Goal: Communication & Community: Answer question/provide support

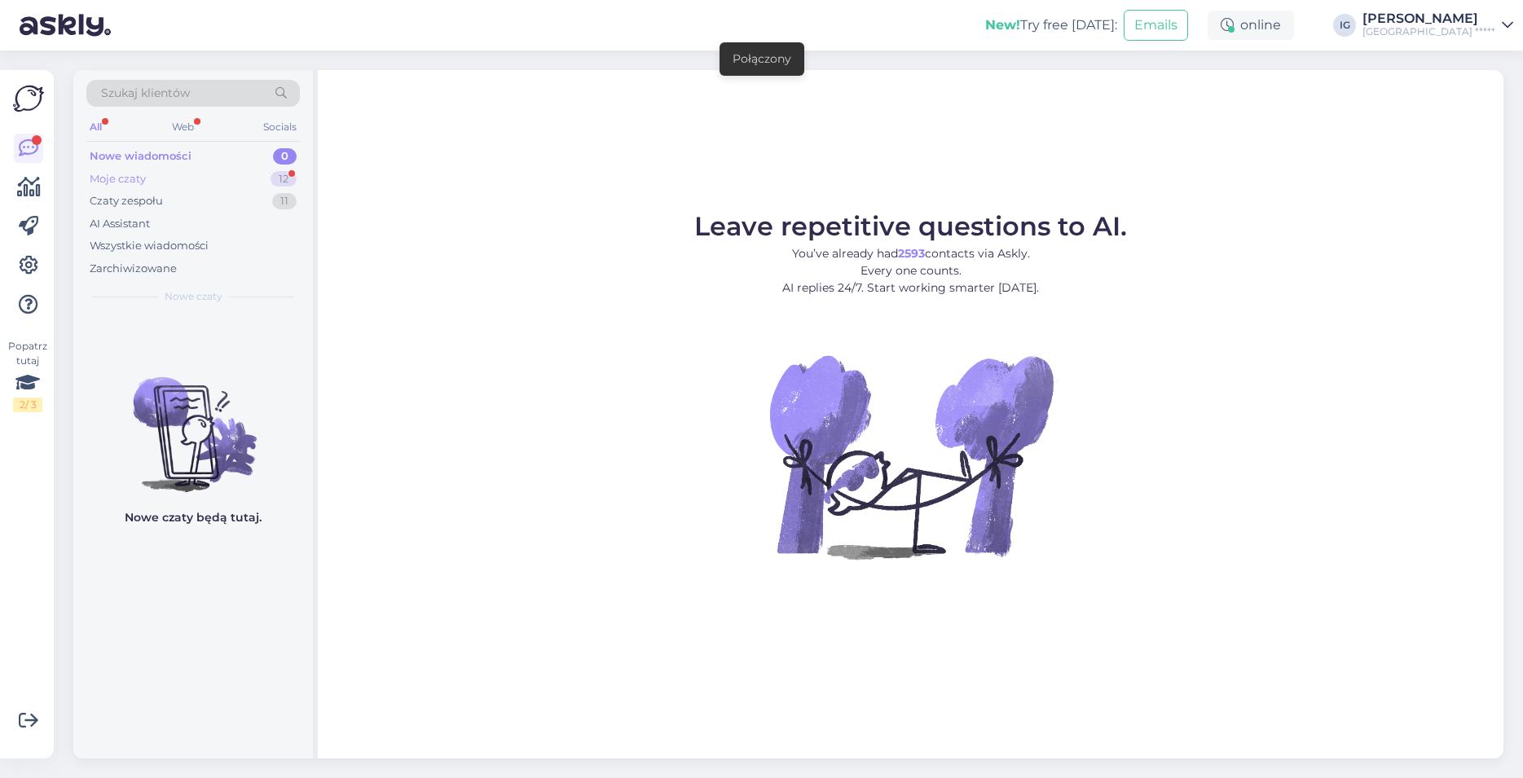
click at [132, 177] on div "Moje czaty" at bounding box center [118, 179] width 56 height 16
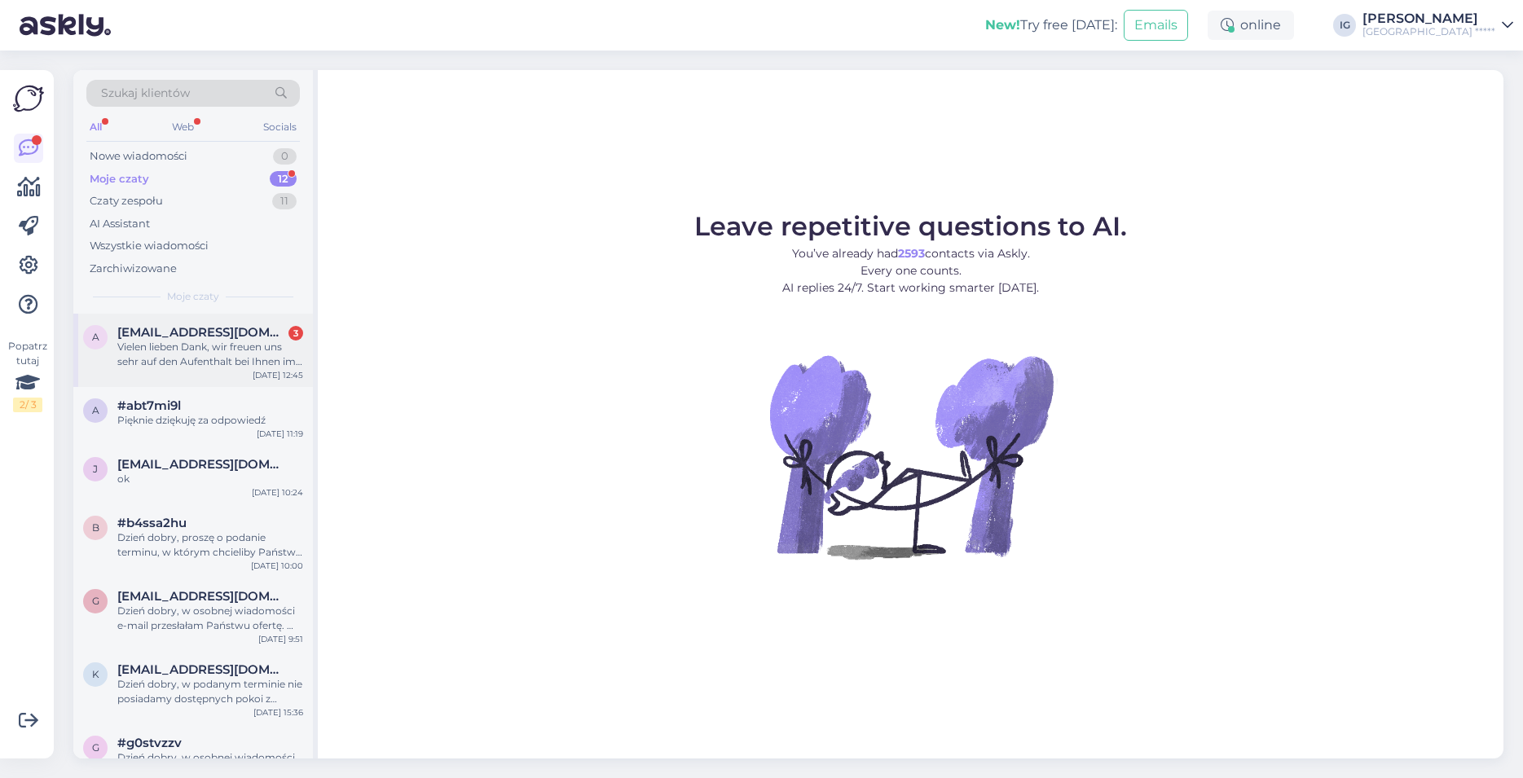
click at [185, 346] on div "Vielen lieben Dank, wir freuen uns sehr auf den Aufenthalt bei Ihnen im Haus. M…" at bounding box center [210, 354] width 186 height 29
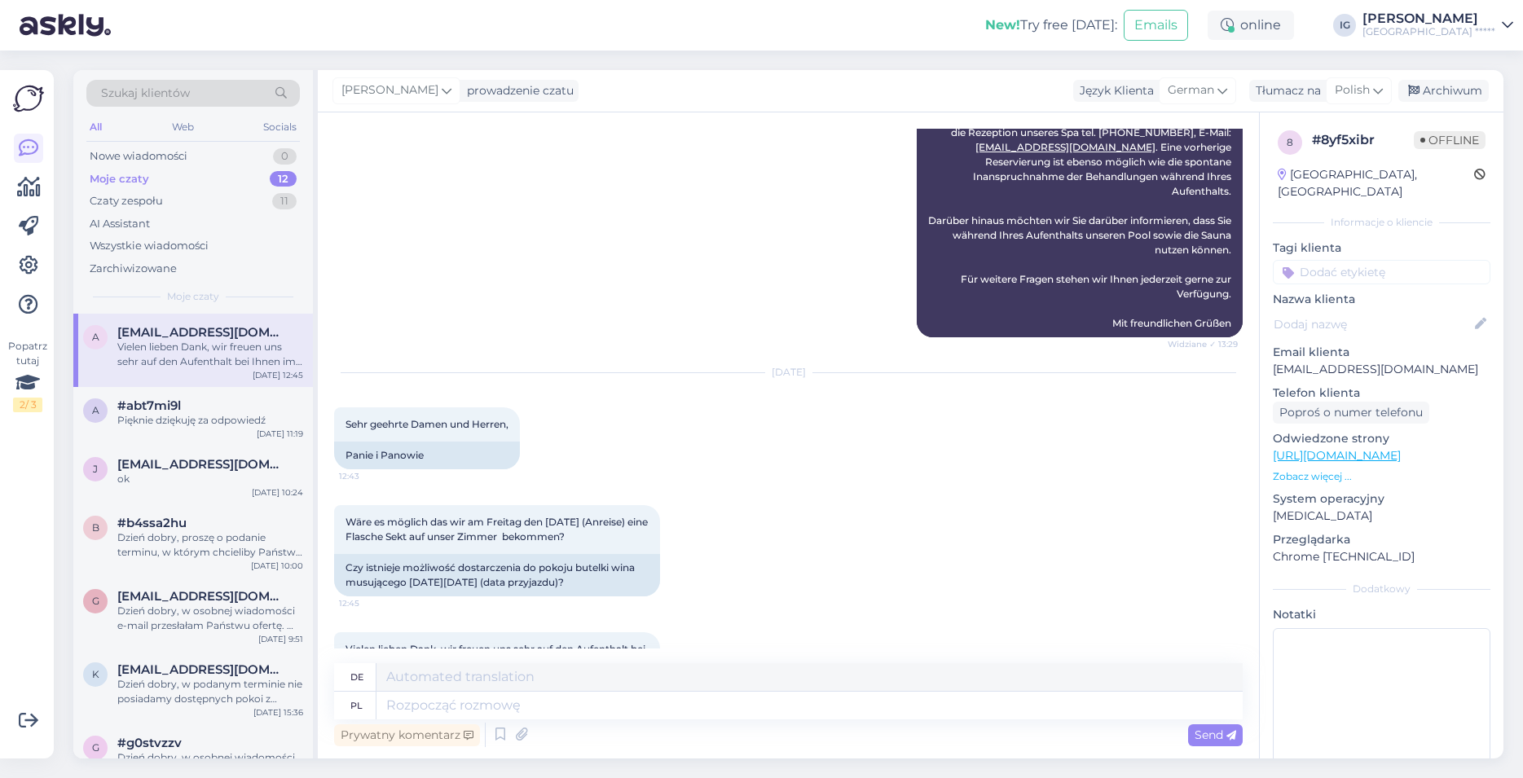
scroll to position [1446, 0]
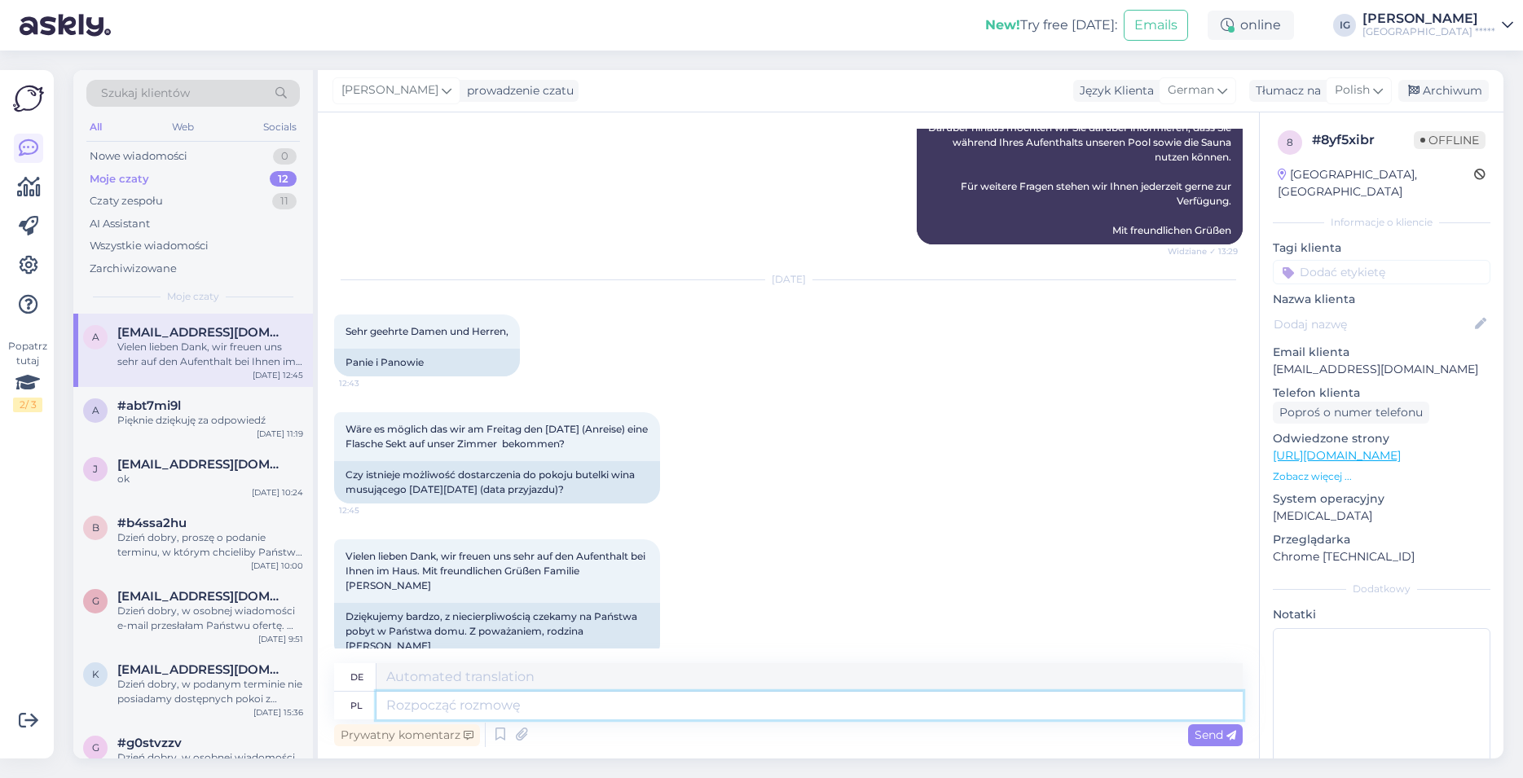
click at [426, 710] on textarea at bounding box center [810, 706] width 866 height 28
type textarea "dzień"
type textarea "Tag"
type textarea "dzień dobry,"
type textarea "Guten Morgen,"
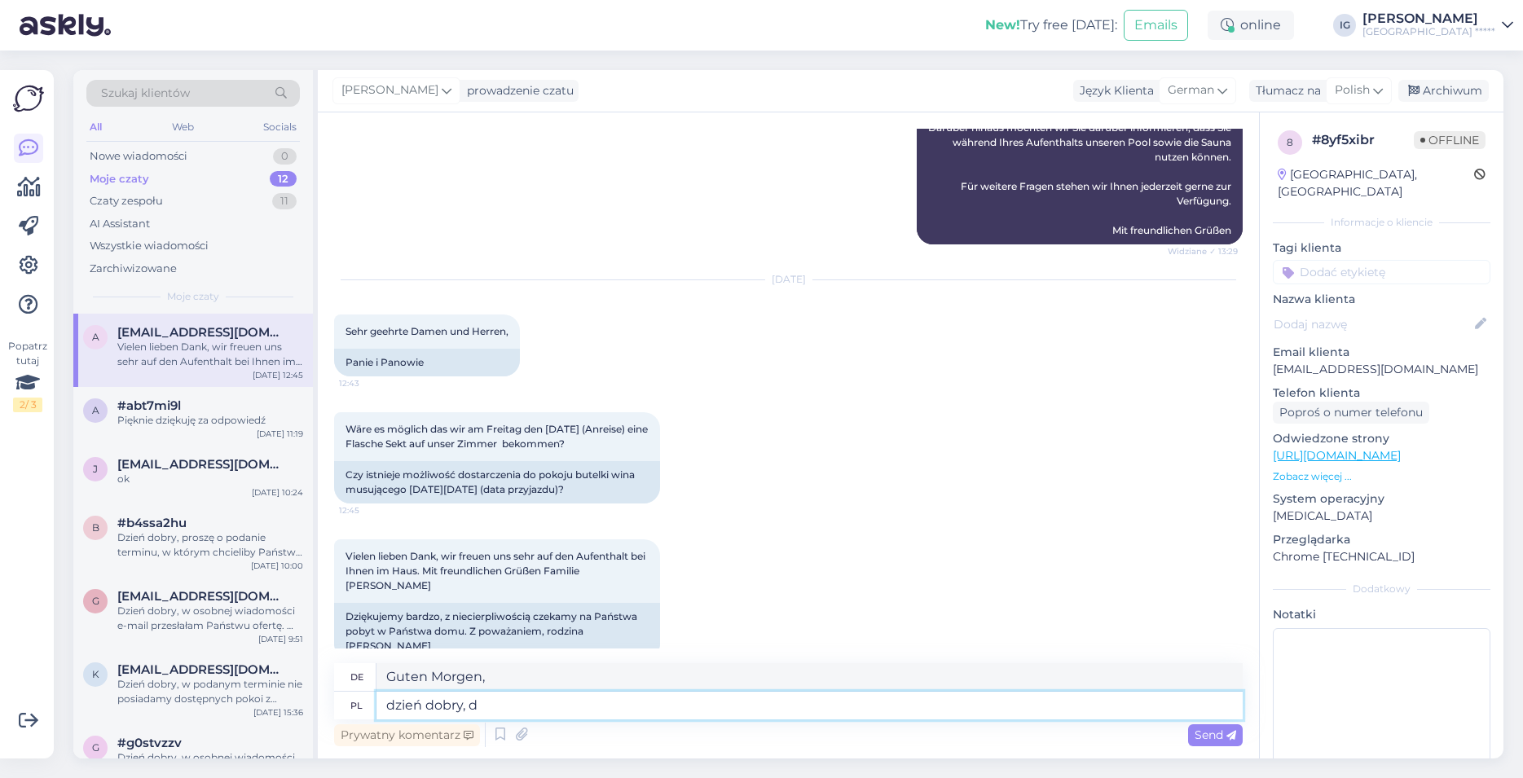
type textarea "dzień dobry, do"
type textarea "guten Morgen, zu"
type textarea "dzień dobry,"
type textarea "Guten Morgen,"
type textarea "dzień dobry, oczywiście"
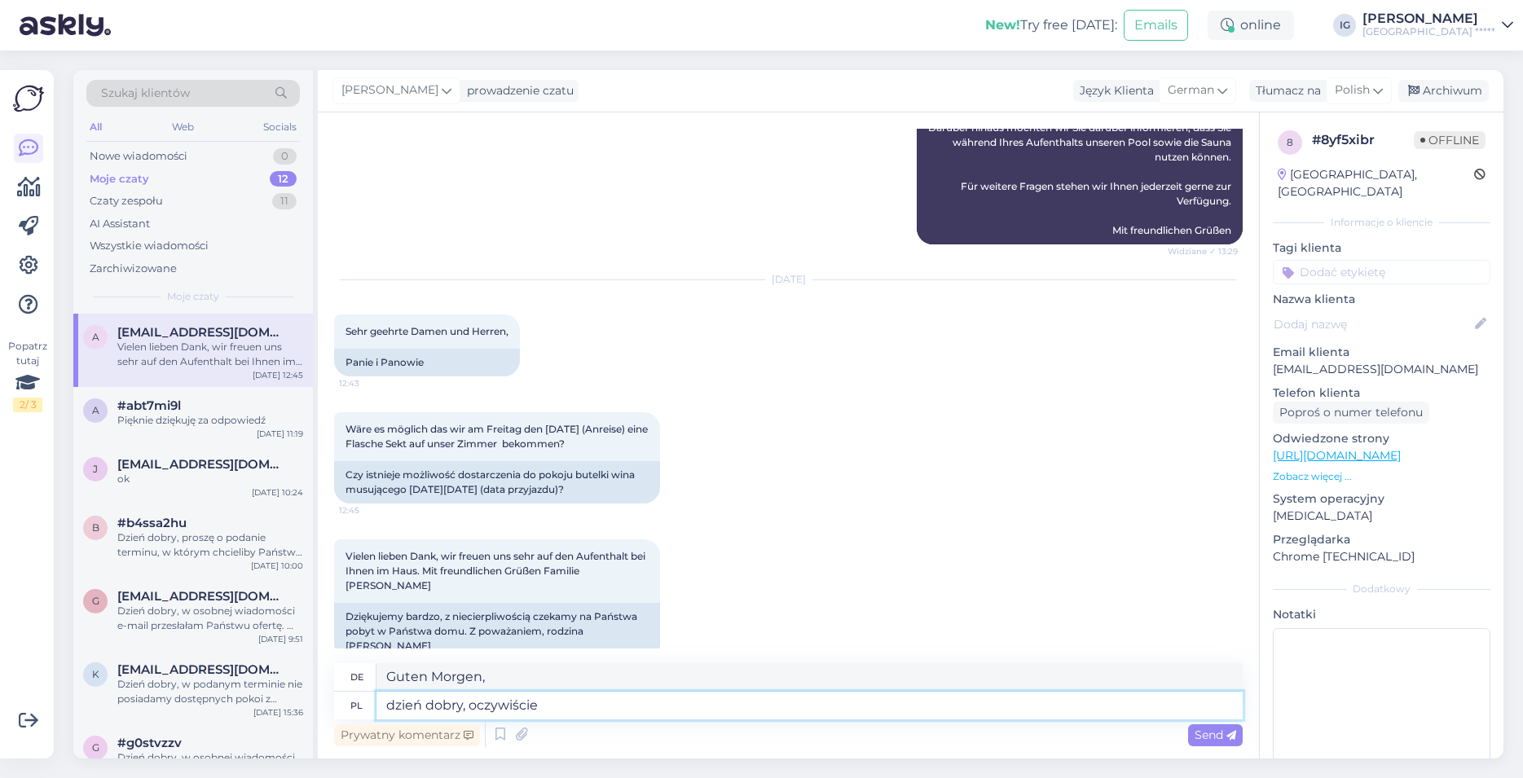
type textarea "Guten Morgen, natürlich"
click at [395, 707] on textarea "dzień dobry, oczywiście" at bounding box center [810, 706] width 866 height 28
type textarea "zień dobry, oczywiście"
type textarea "guten Morgen, natürlich"
type textarea "Dzień dobry, oczywiście"
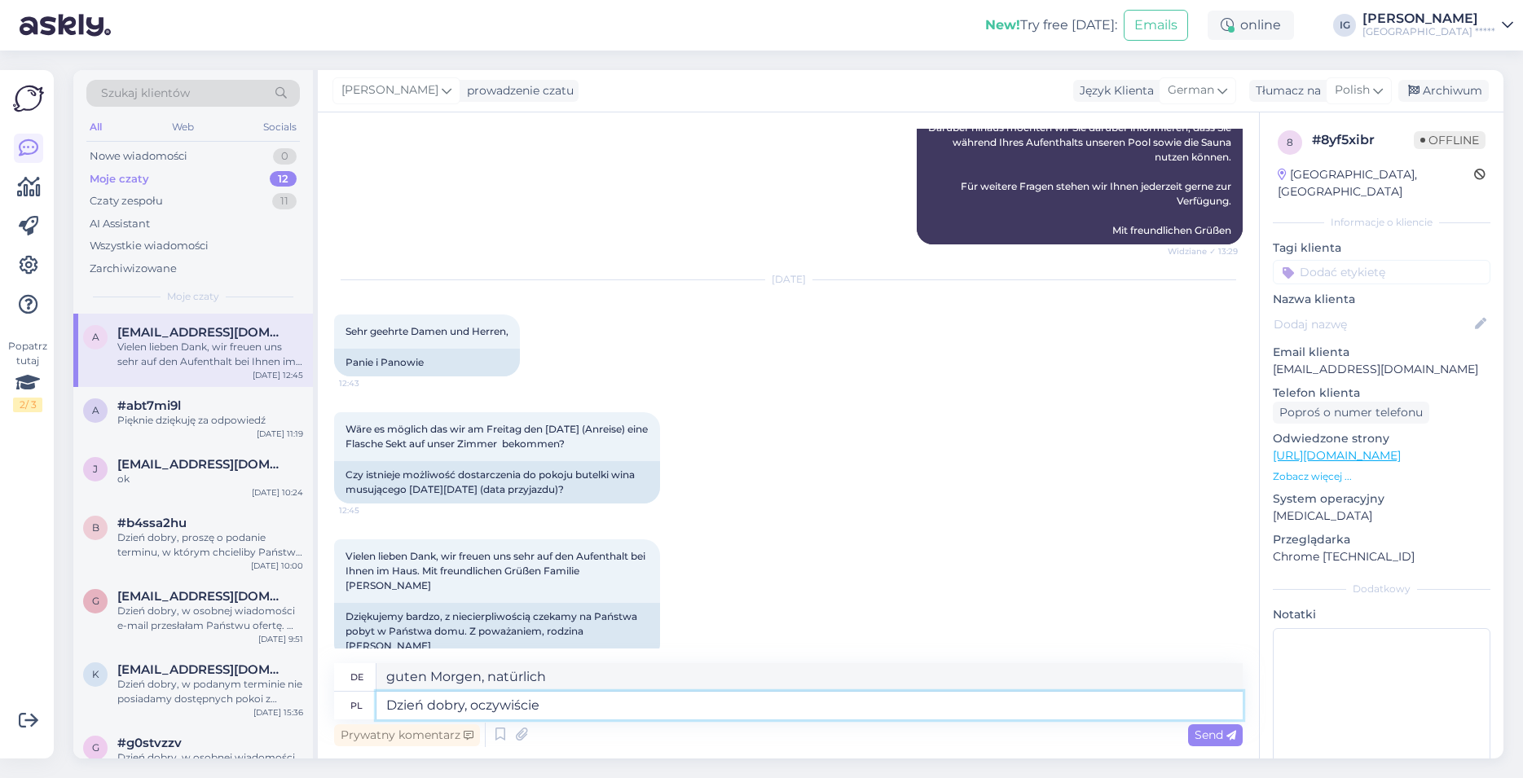
type textarea "Guten Morgen, natürlich"
click at [556, 707] on textarea "Dzień dobry, oczywiście" at bounding box center [810, 706] width 866 height 28
type textarea "Dzień dobry, oczywiście mo"
type textarea "Guten Morgen, natürlich kann ich"
type textarea "Dzień dobry, oczywiście możemy"
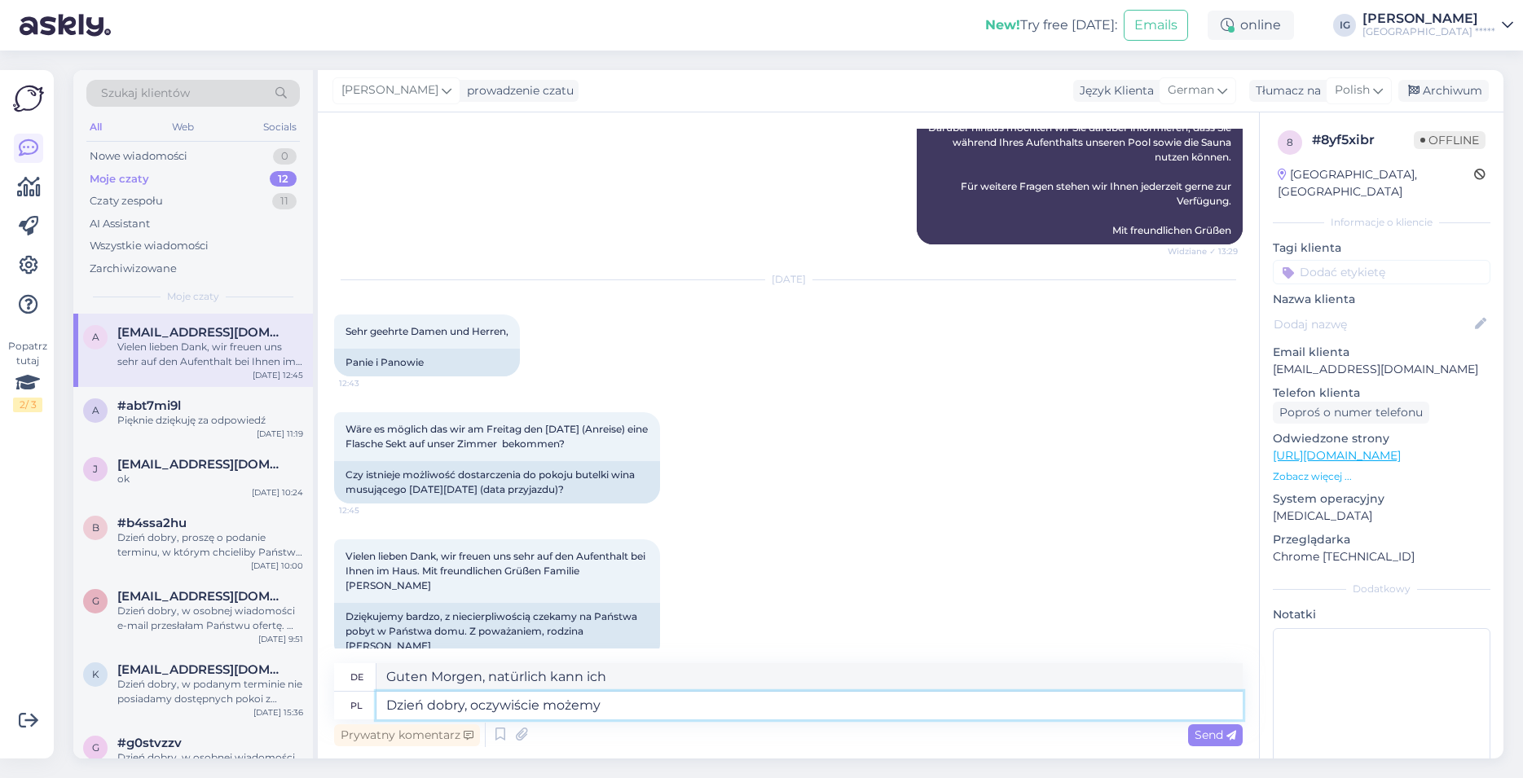
type textarea "Guten Morgen, natürlich können wir"
type textarea "Dzień dobry, oczywiście możemy dostarczyć"
type textarea "Guten Morgen, natürlich können wir liefern"
type textarea "Dzień dobry, oczywiście możemy dostarczyć butelkę"
type textarea "Guten Morgen, natürlich können wir die Flasche liefern"
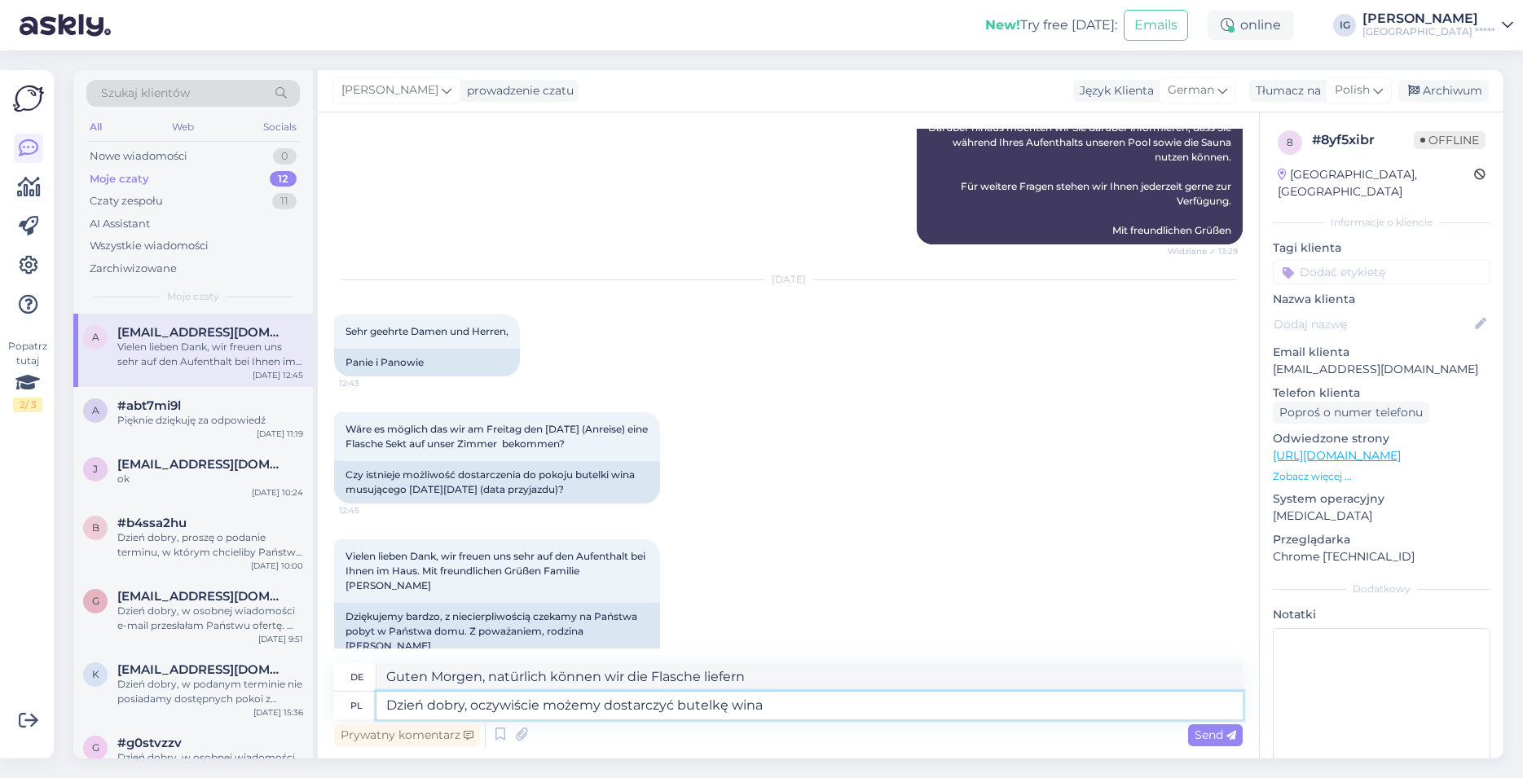
type textarea "Dzień dobry, oczywiście możemy dostarczyć butelkę wina"
type textarea "Guten Morgen, natürlich können wir eine Flasche Wein liefern"
type textarea "Dzień dobry, oczywiście możemy dostarczyć butelkę wina musującego"
type textarea "Guten Morgen, selbstverständlich stellen wir Ihnen eine Flasche Sekt zur Verfüg…"
type textarea "Dzień dobry, oczywiście możemy dostarczyć butelkę wina musującego, d"
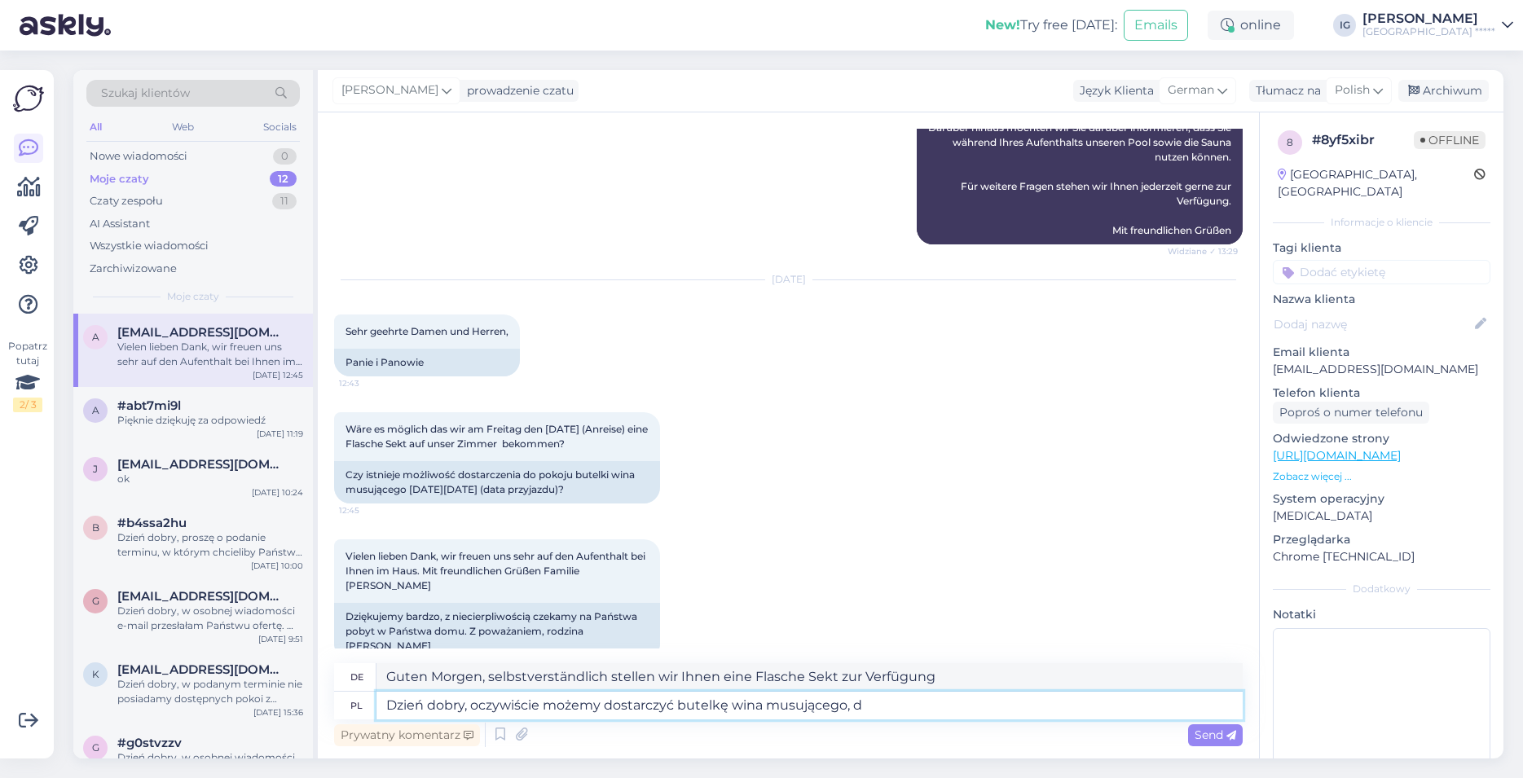
type textarea "Guten Morgen, selbstverständlich stellen wir Ihnen eine Flasche Sekt zur Verfüg…"
type textarea "Dzień dobry, oczywiście możemy dostarczyć butelkę wina musującego, dodatkowy k"
type textarea "Guten Morgen, selbstverständlich stellen wir Ihnen gerne eine Flasche Sekt zur …"
type textarea "Dzień dobry, oczywiście możemy dostarczyć butelkę wina musującego, dodatkowy ko…"
type textarea "Guten Morgen, selbstverständlich stellen wir Ihnen eine Flasche Sekt zur Verfüg…"
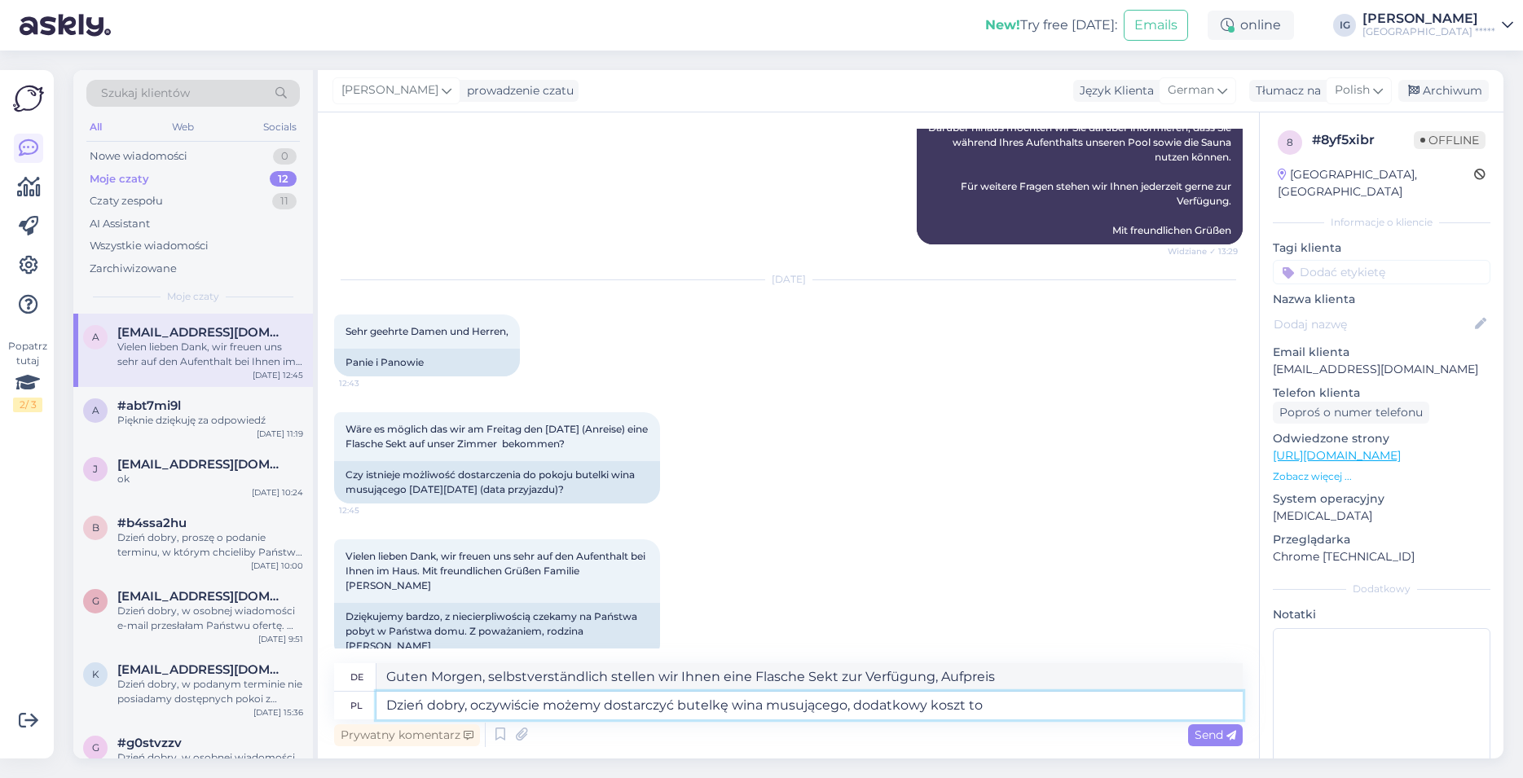
type textarea "Dzień dobry, oczywiście możemy dostarczyć butelkę wina musującego, dodatkowy ko…"
type textarea "Guten Morgen, selbstverständlich können wir Ihnen eine Flasche Sekt zur Verfügu…"
type textarea "Dzień dobry, oczywiście możemy dostarczyć butelkę wina musującego, dodatkowy ko…"
type textarea "Guten Morgen, natürlich können wir eine Flasche Sekt liefern, die zusätzlichen …"
type textarea "Dzień dobry, oczywiście możemy dostarczyć butelkę wina musującego, dodatkowy ko…"
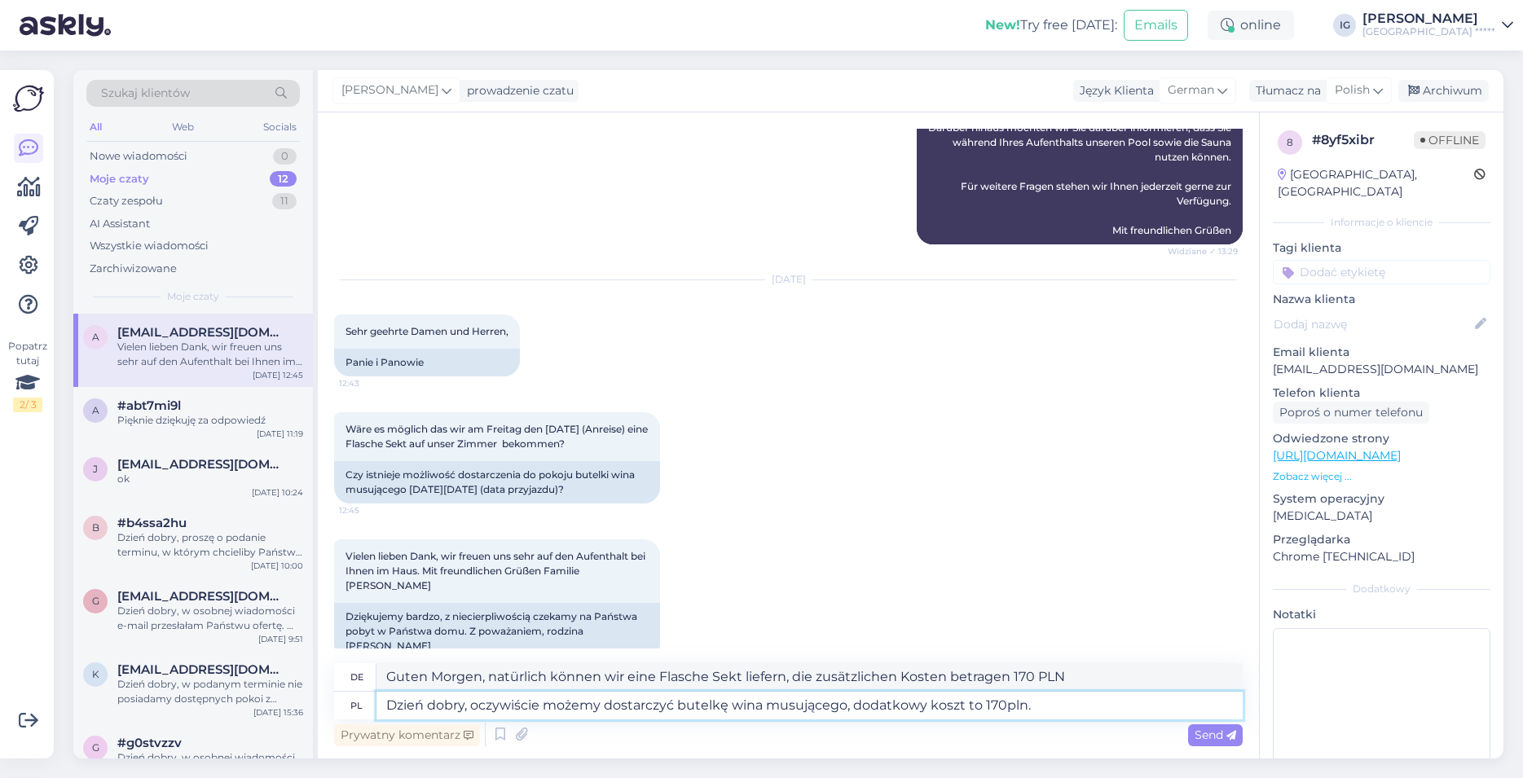
type textarea "Guten Morgen, selbstverständlich können wir Ihnen eine Flasche Sekt liefern, di…"
type textarea "Dzień dobry, oczywiście możemy dostarczyć butelkę wina musującego, dodatkowy ko…"
type textarea "Guten Morgen, selbstverständlich können wir Ihnen eine Flasche Sekt zur Verfügu…"
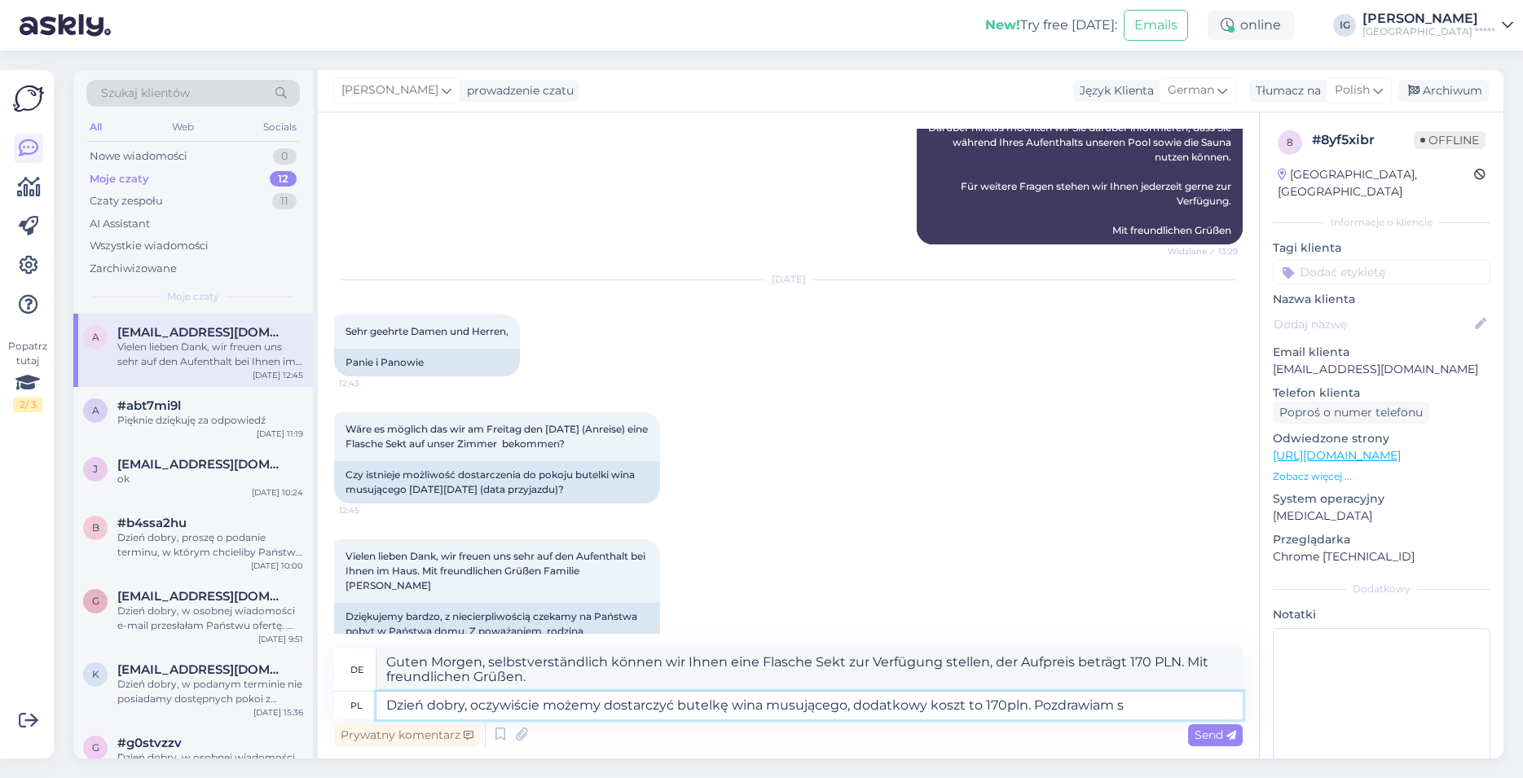
type textarea "Dzień dobry, oczywiście możemy dostarczyć butelkę wina musującego, dodatkowy ko…"
type textarea "Guten Morgen, natürlich können wir eine Flasche Sekt bereitstellen, die zusätzl…"
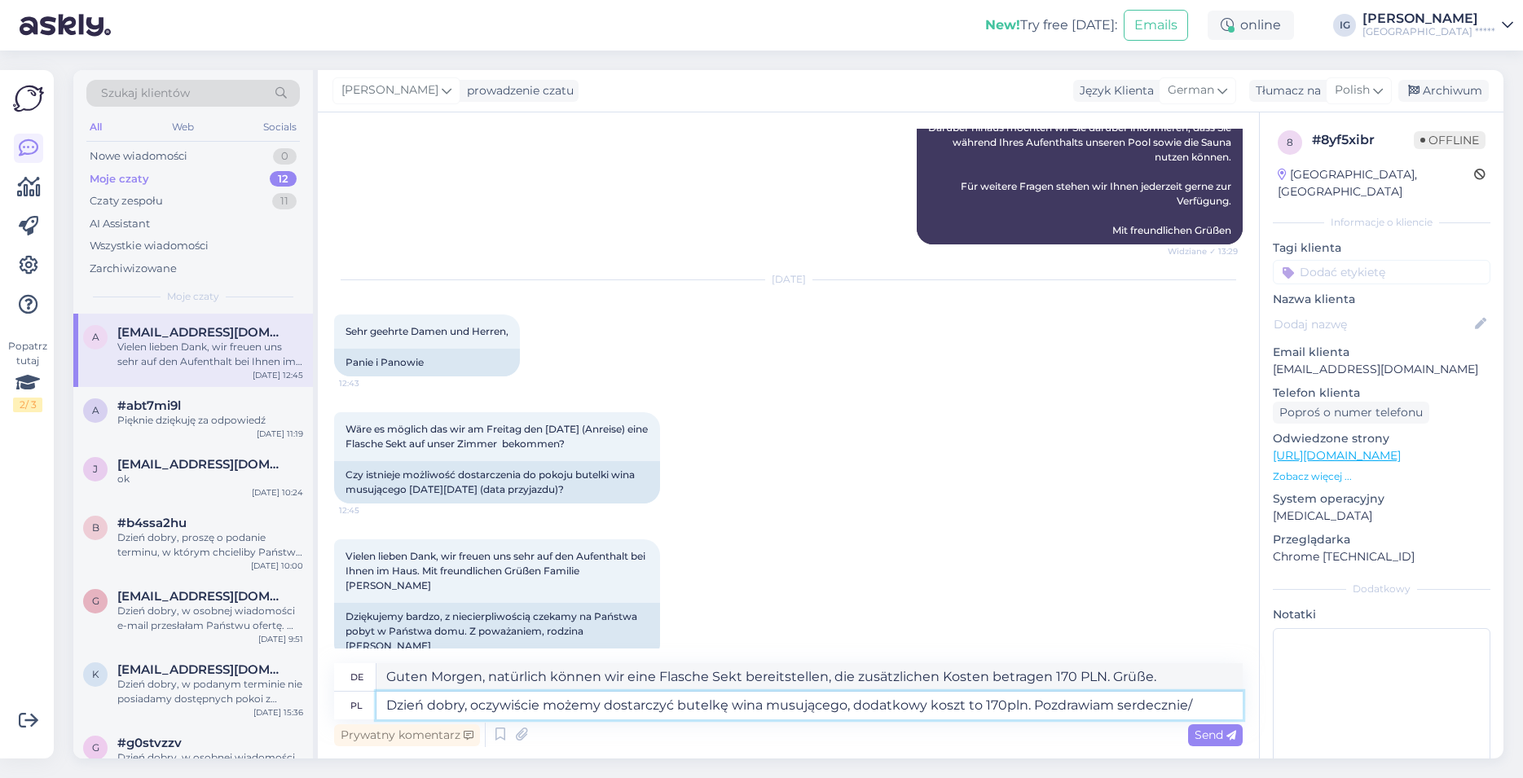
type textarea "Dzień dobry, oczywiście możemy dostarczyć butelkę wina musującego, dodatkowy ko…"
type textarea "Guten Morgen, selbstverständlich können wir Ihnen eine Flasche Sekt zur Verfügu…"
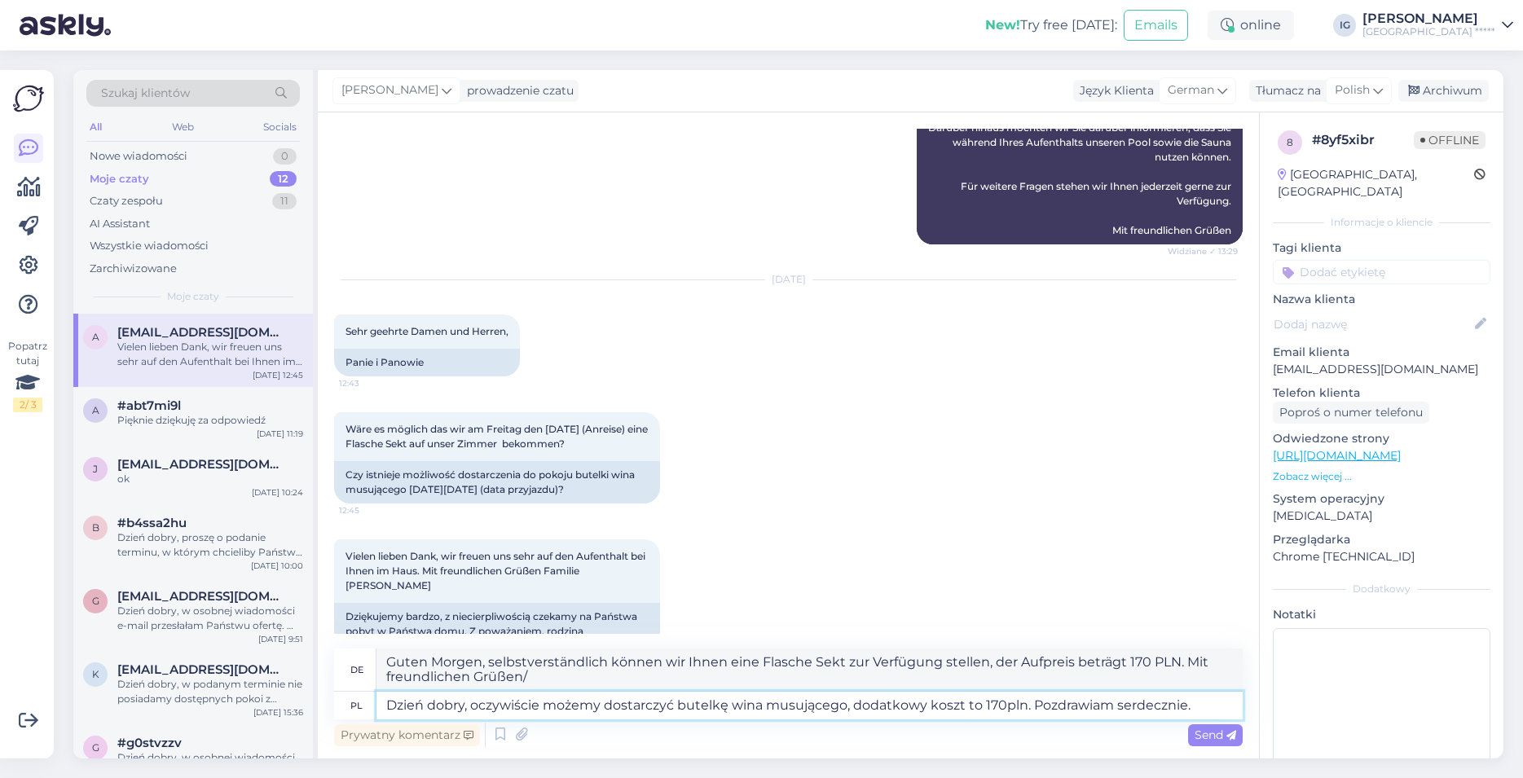
type textarea "Dzień dobry, oczywiście możemy dostarczyć butelkę wina musującego, dodatkowy ko…"
type textarea "Guten Morgen, selbstverständlich können wir Ihnen eine Flasche Sekt zur Verfügu…"
type textarea "Dzień dobry, oczywiście możemy dostarczyć butelkę wina musującego, dodatkowy ko…"
click at [1214, 734] on span "Send" at bounding box center [1216, 735] width 42 height 15
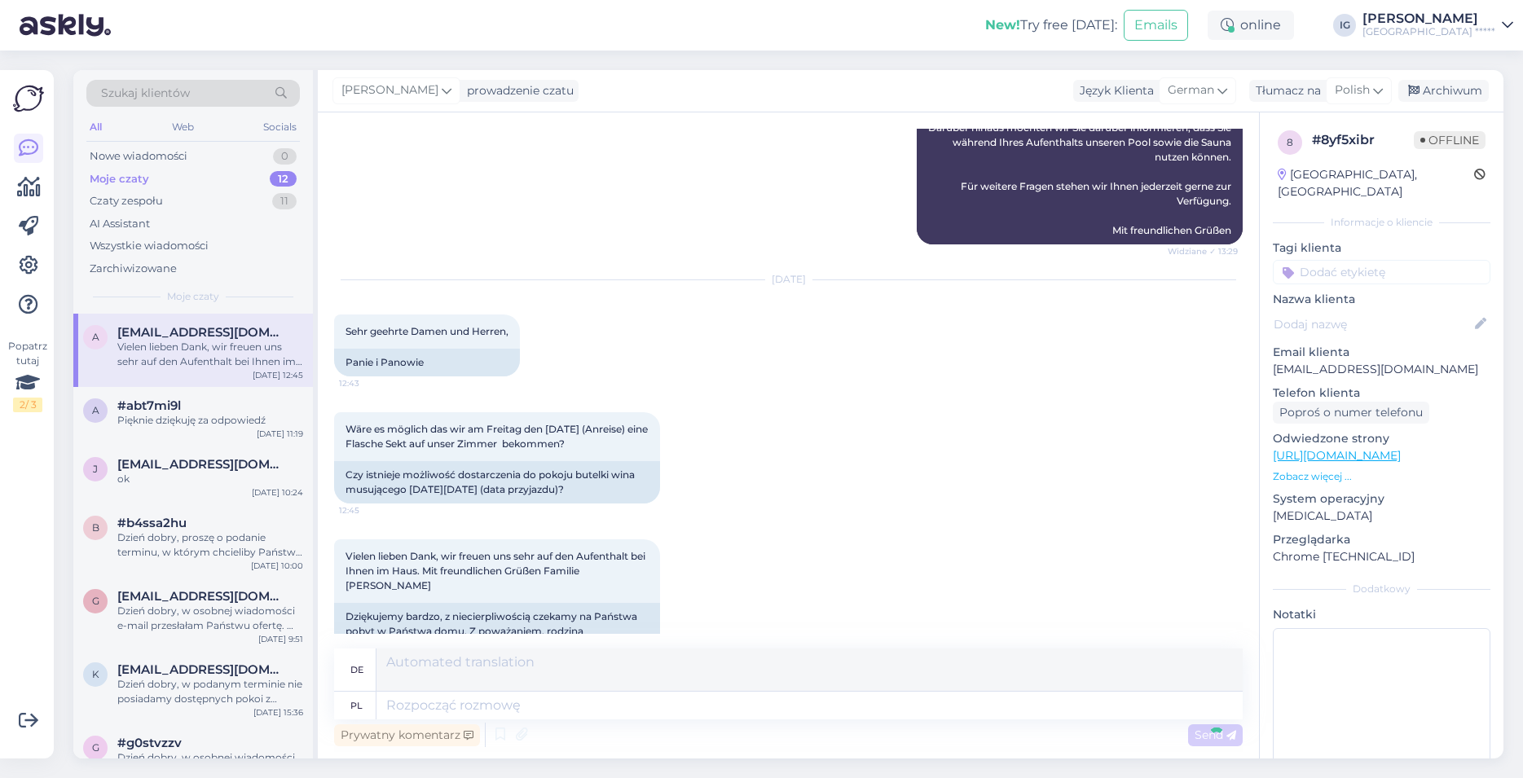
scroll to position [1602, 0]
